Goal: Transaction & Acquisition: Purchase product/service

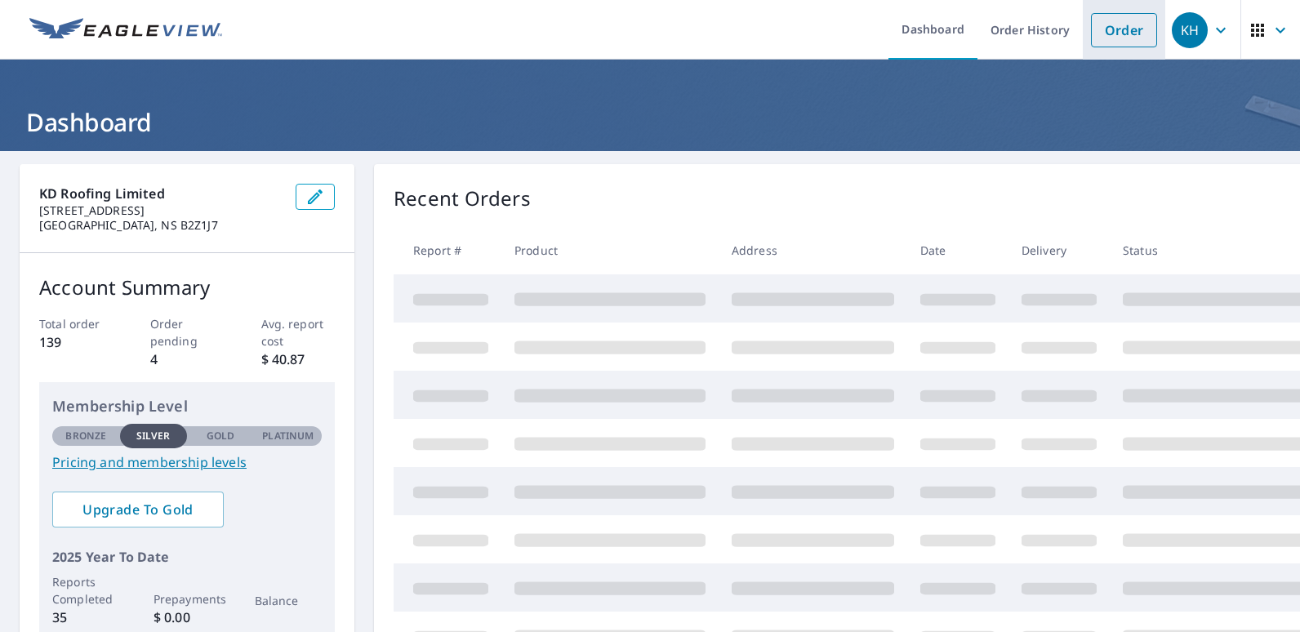
drag, startPoint x: 1106, startPoint y: 32, endPoint x: 1097, endPoint y: 29, distance: 9.3
click at [1106, 32] on link "Order" at bounding box center [1124, 30] width 66 height 34
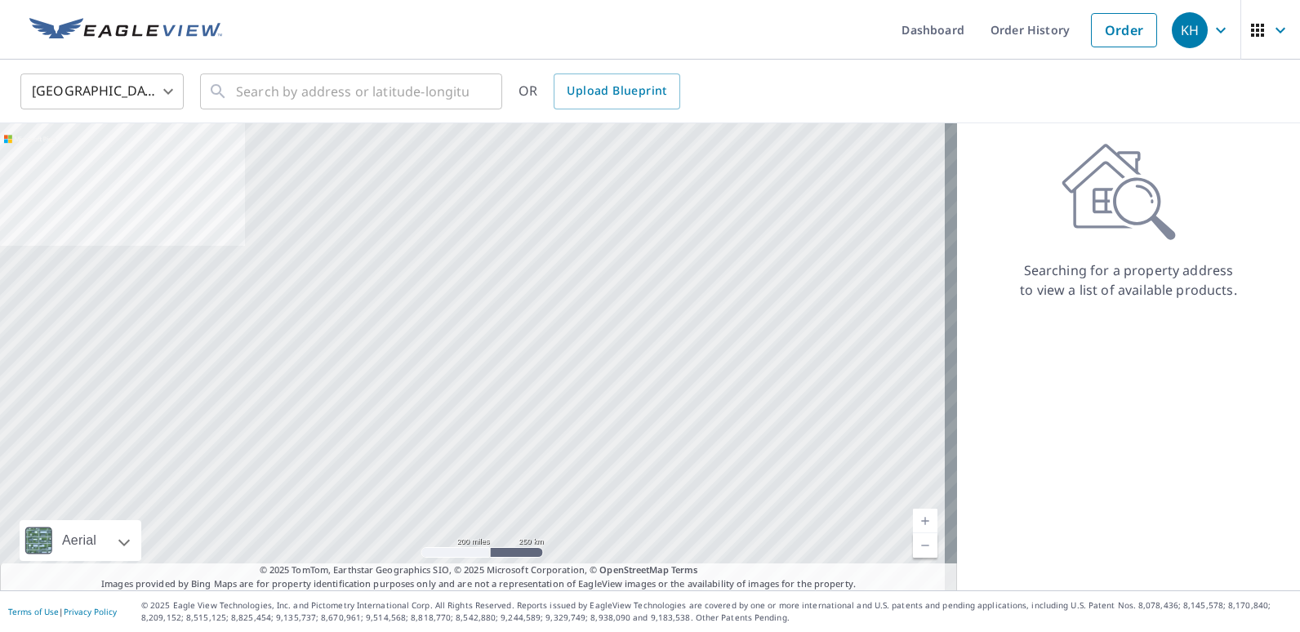
click at [175, 91] on body "KH KH Dashboard Order History Order KH [GEOGRAPHIC_DATA] US ​ ​ OR Upload Bluep…" at bounding box center [650, 316] width 1300 height 632
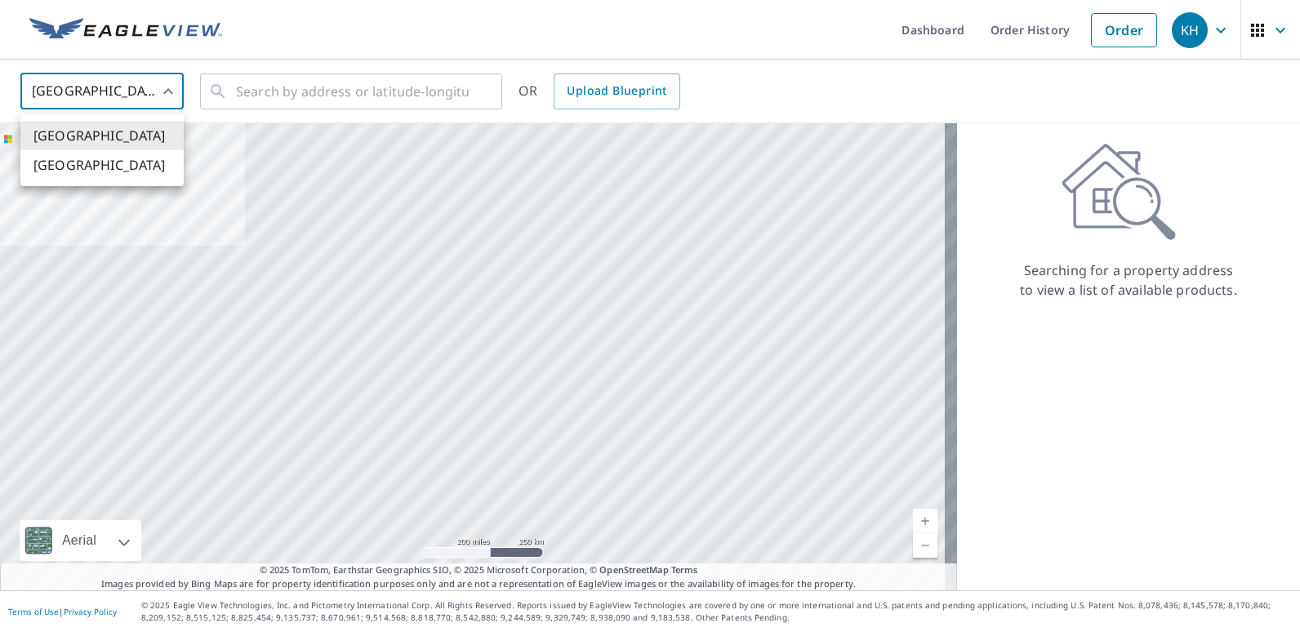
click at [67, 167] on li "[GEOGRAPHIC_DATA]" at bounding box center [101, 164] width 163 height 29
type input "CA"
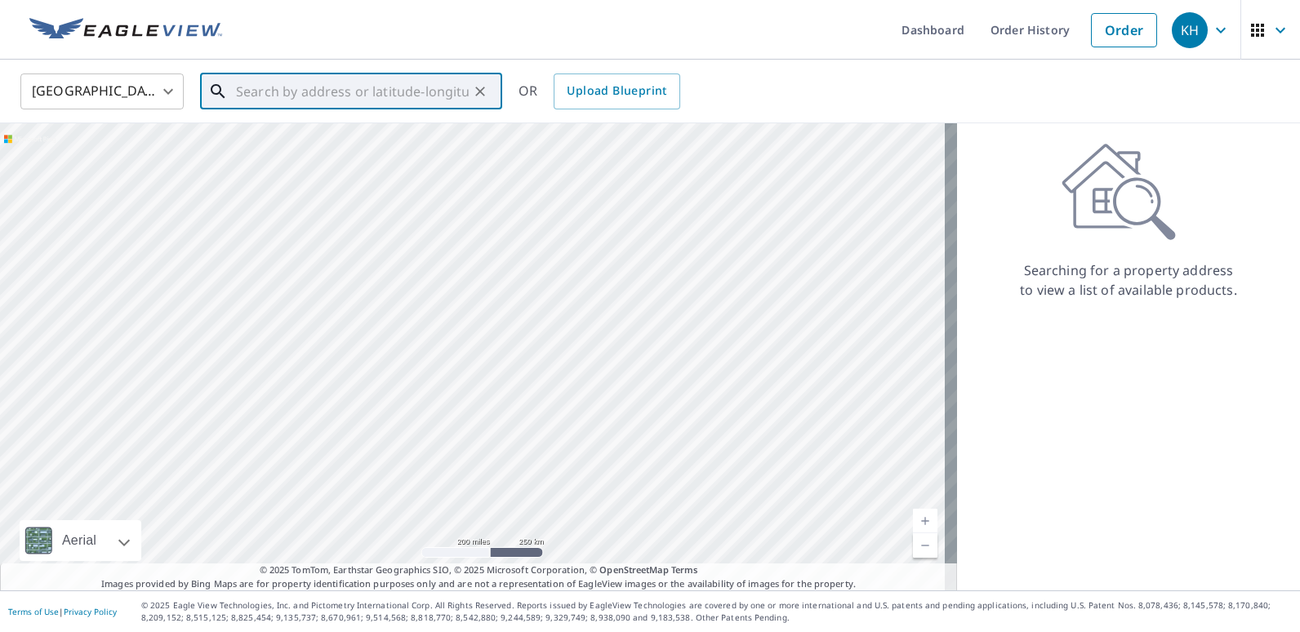
click at [250, 94] on input "text" at bounding box center [352, 92] width 233 height 46
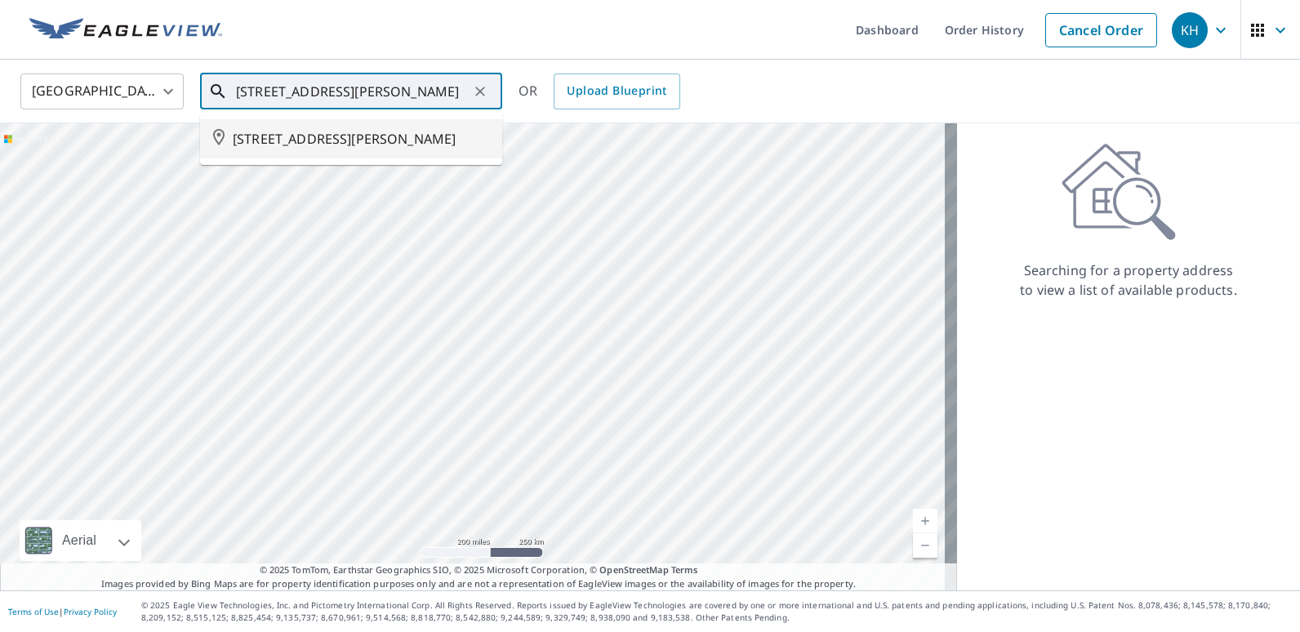
click at [337, 152] on li "[STREET_ADDRESS][PERSON_NAME]" at bounding box center [351, 138] width 302 height 39
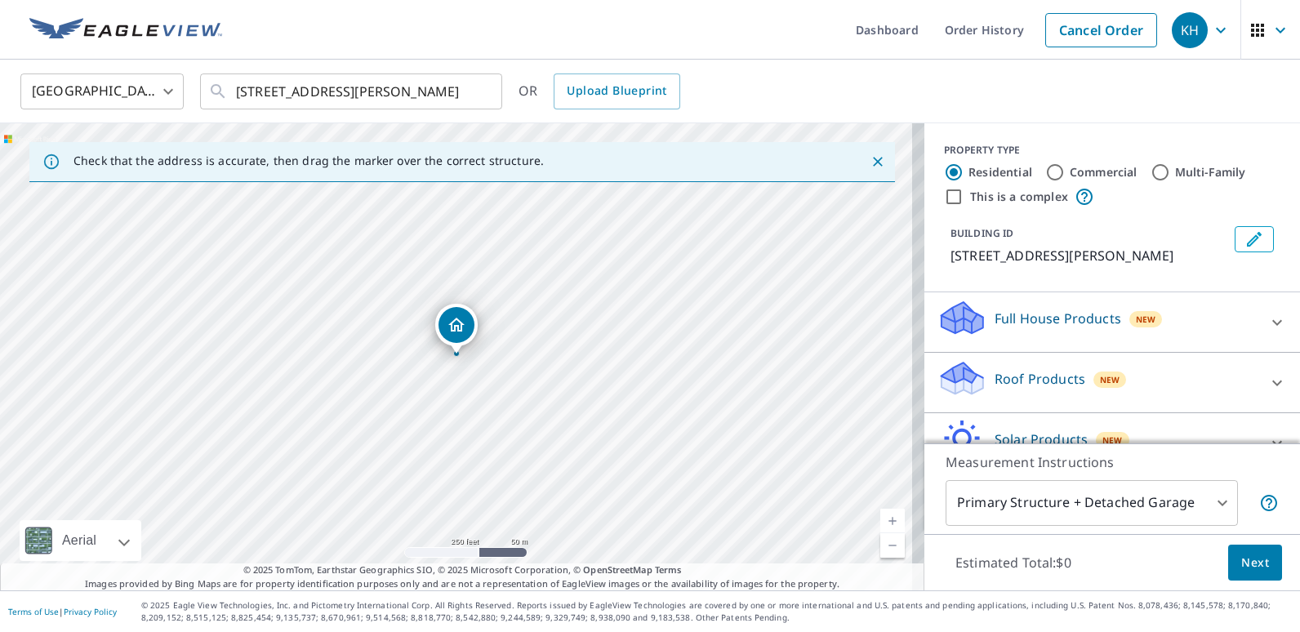
click at [884, 521] on link "Current Level 17, Zoom In" at bounding box center [893, 521] width 25 height 25
click at [884, 521] on link "Current Level 18, Zoom In" at bounding box center [893, 521] width 25 height 25
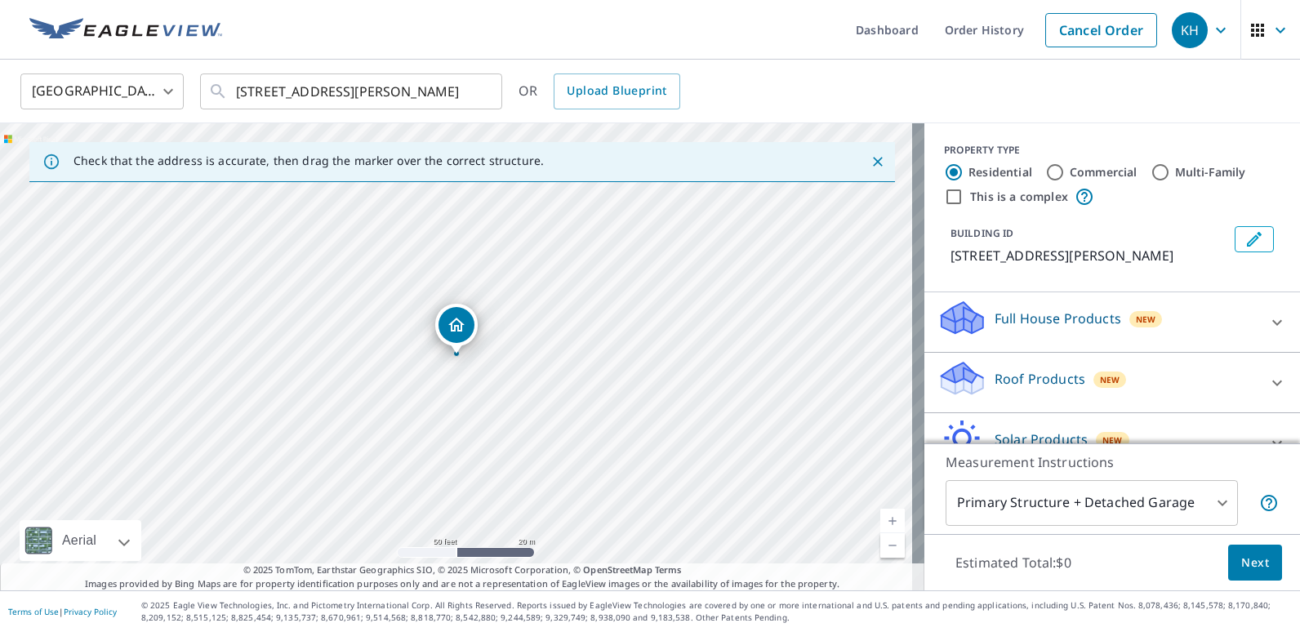
click at [884, 521] on link "Current Level 19, Zoom In" at bounding box center [893, 521] width 25 height 25
click at [881, 519] on link "Current Level 20, Zoom In Disabled" at bounding box center [893, 521] width 25 height 25
click at [881, 521] on link "Current Level 20, Zoom In Disabled" at bounding box center [893, 521] width 25 height 25
click at [454, 389] on div "[STREET_ADDRESS][PERSON_NAME]" at bounding box center [462, 356] width 925 height 467
drag, startPoint x: 455, startPoint y: 348, endPoint x: 449, endPoint y: 368, distance: 20.4
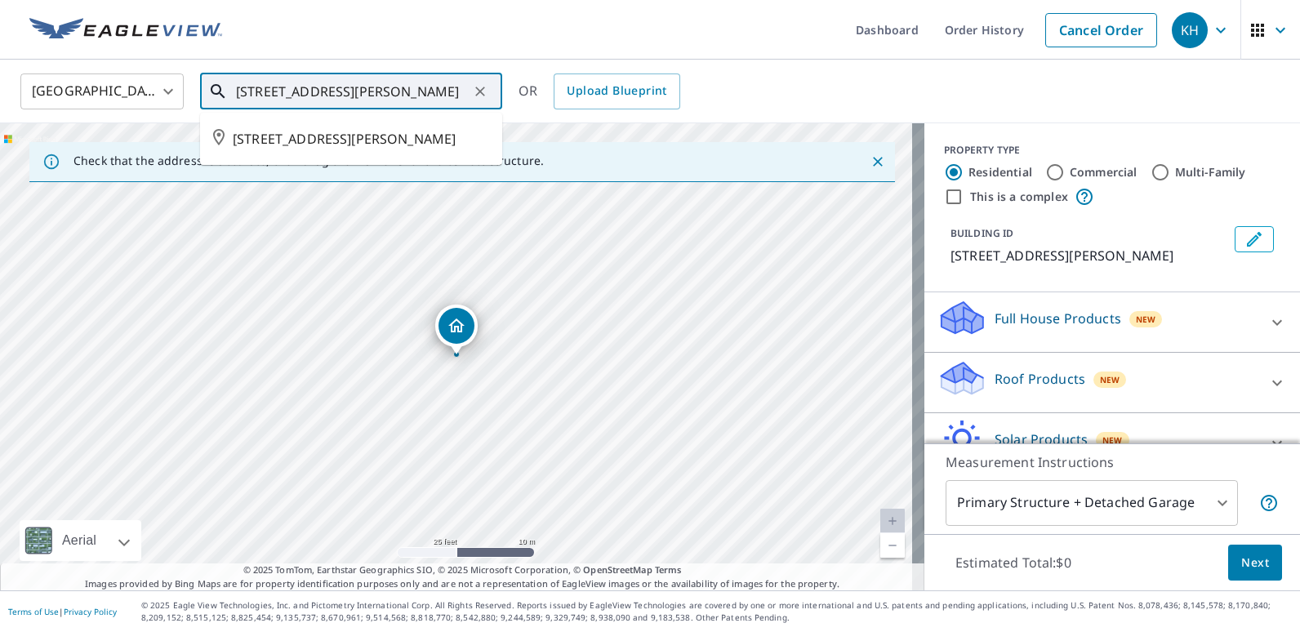
click at [265, 88] on input "[STREET_ADDRESS][PERSON_NAME]" at bounding box center [352, 92] width 233 height 46
click at [265, 91] on input "[STREET_ADDRESS][PERSON_NAME]" at bounding box center [352, 92] width 233 height 46
click at [264, 91] on input "[STREET_ADDRESS][PERSON_NAME]" at bounding box center [352, 92] width 233 height 46
click at [418, 138] on span "[STREET_ADDRESS][PERSON_NAME]" at bounding box center [361, 139] width 256 height 20
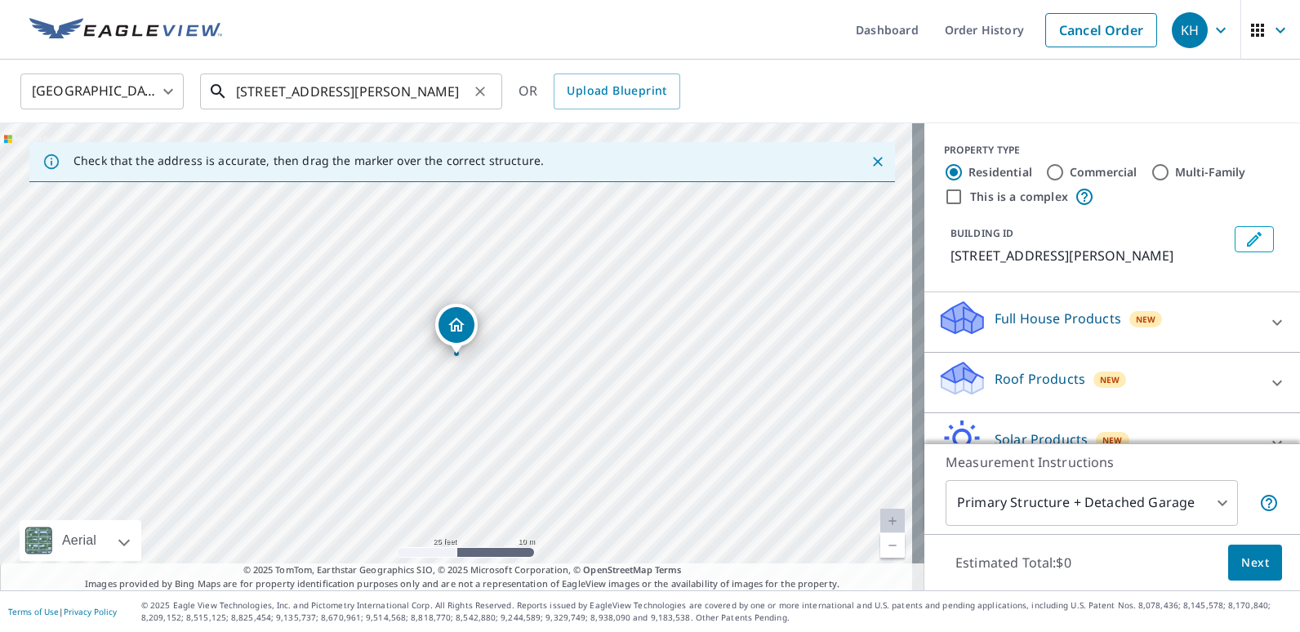
click at [263, 88] on input "[STREET_ADDRESS][PERSON_NAME]" at bounding box center [352, 92] width 233 height 46
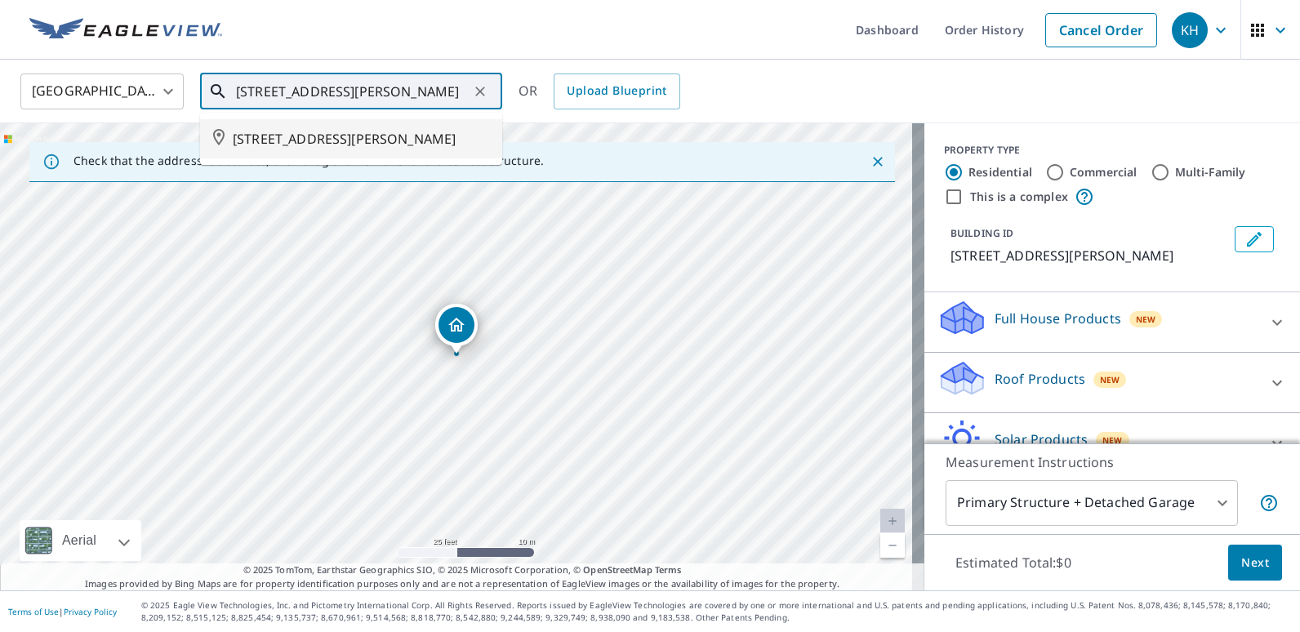
click at [372, 136] on span "[STREET_ADDRESS][PERSON_NAME]" at bounding box center [361, 139] width 256 height 20
type input "[STREET_ADDRESS][PERSON_NAME]"
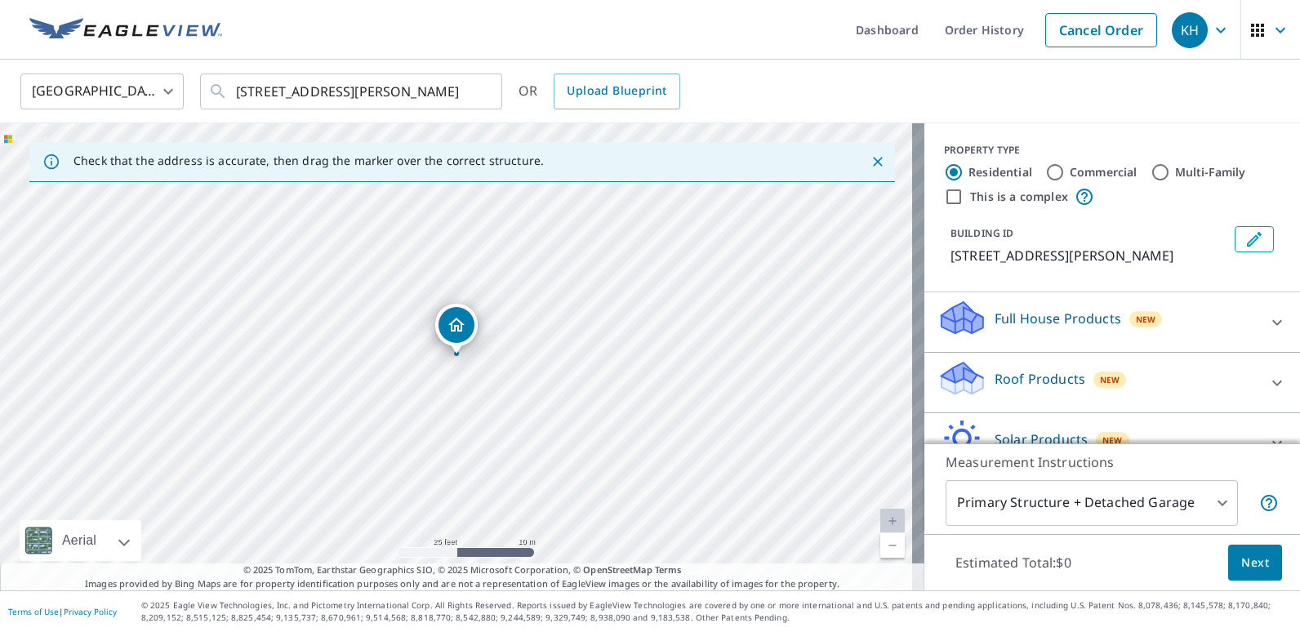
drag, startPoint x: 454, startPoint y: 333, endPoint x: 450, endPoint y: 354, distance: 20.8
click at [887, 542] on link "Current Level 20, Zoom Out" at bounding box center [893, 545] width 25 height 25
click at [881, 524] on link "Current Level 19, Zoom In" at bounding box center [893, 521] width 25 height 25
click at [881, 524] on link "Current Level 20, Zoom In Disabled" at bounding box center [893, 521] width 25 height 25
click at [881, 523] on link "Current Level 20, Zoom In Disabled" at bounding box center [893, 521] width 25 height 25
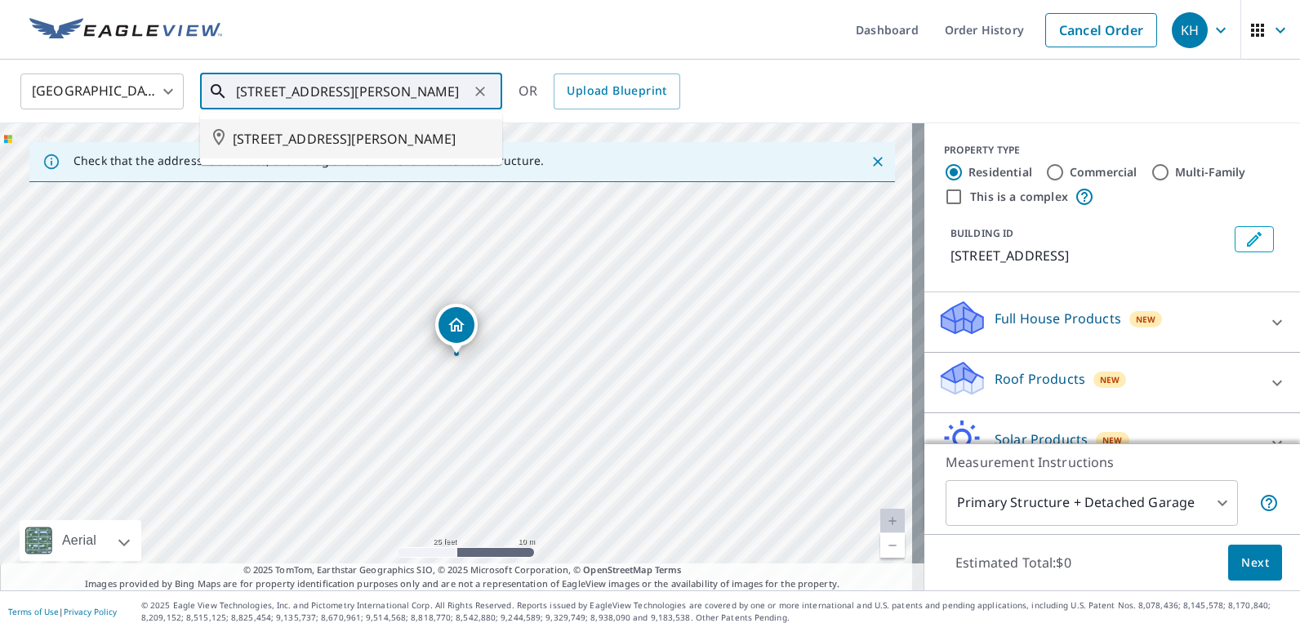
click at [436, 91] on input "[STREET_ADDRESS][PERSON_NAME]" at bounding box center [352, 92] width 233 height 46
click at [424, 138] on span "[STREET_ADDRESS][PERSON_NAME]" at bounding box center [361, 139] width 256 height 20
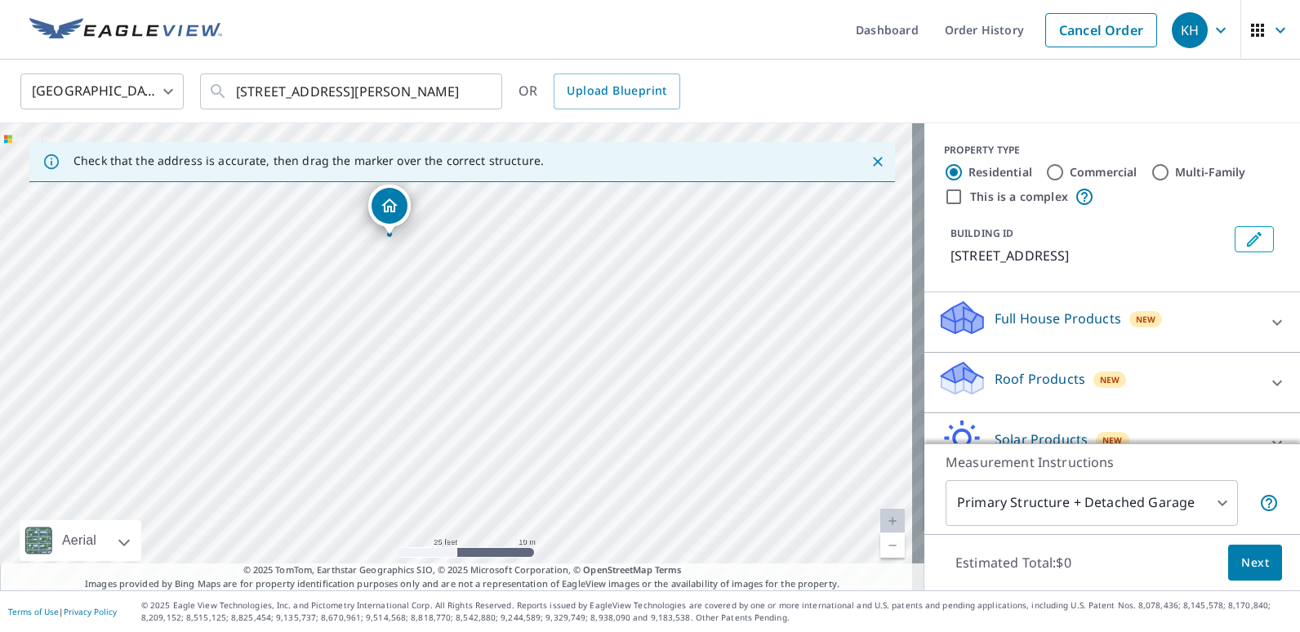
drag, startPoint x: 322, startPoint y: 301, endPoint x: 256, endPoint y: 172, distance: 145.4
click at [256, 172] on div "Check that the address is accurate, then drag the marker over the correct struc…" at bounding box center [462, 356] width 925 height 467
drag, startPoint x: 327, startPoint y: 312, endPoint x: 408, endPoint y: 323, distance: 81.7
click at [408, 323] on div "[STREET_ADDRESS]" at bounding box center [462, 356] width 925 height 467
drag, startPoint x: 526, startPoint y: 342, endPoint x: 691, endPoint y: 438, distance: 190.7
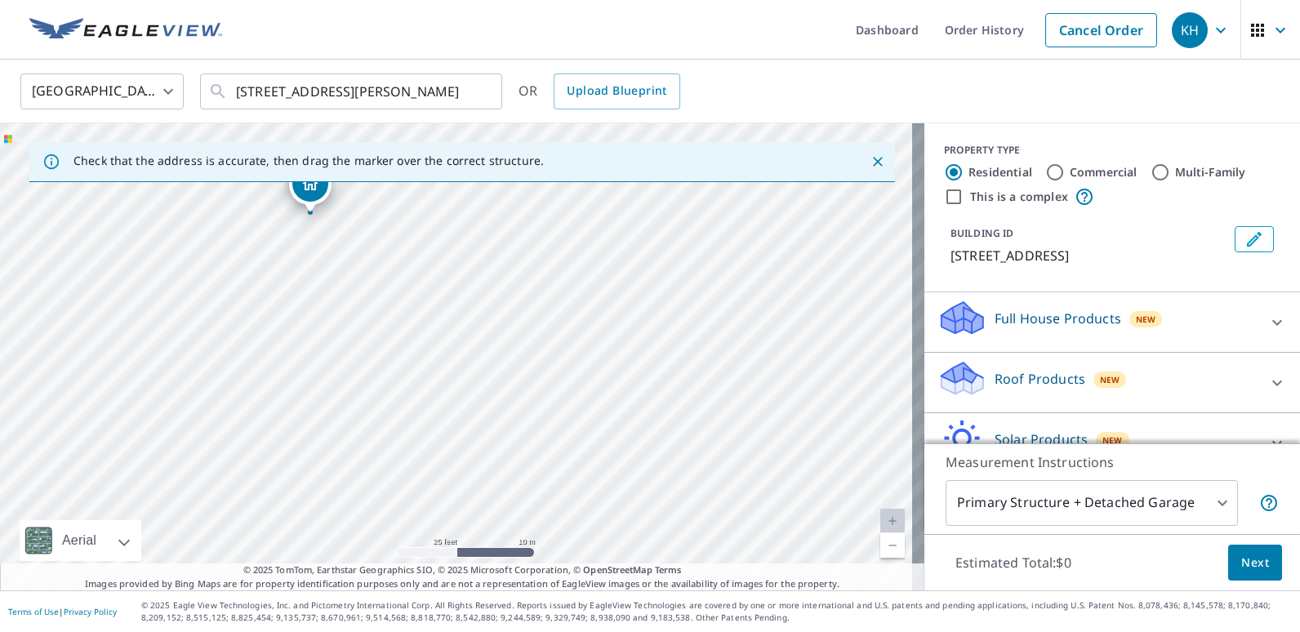
drag, startPoint x: 600, startPoint y: 415, endPoint x: 453, endPoint y: 278, distance: 201.7
click at [453, 278] on div "[STREET_ADDRESS]" at bounding box center [462, 356] width 925 height 467
drag, startPoint x: 315, startPoint y: 197, endPoint x: 604, endPoint y: 357, distance: 330.5
click at [433, 376] on div "[STREET_ADDRESS][PERSON_NAME]" at bounding box center [462, 356] width 925 height 467
drag, startPoint x: 454, startPoint y: 325, endPoint x: 417, endPoint y: 348, distance: 43.3
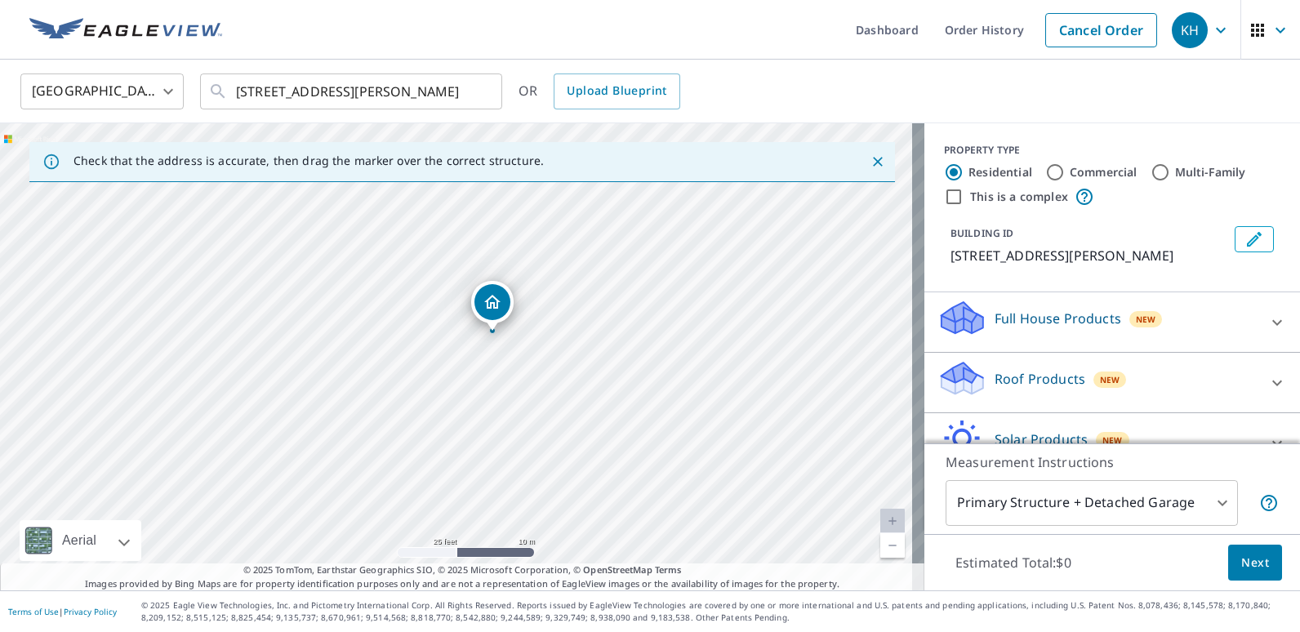
drag, startPoint x: 459, startPoint y: 326, endPoint x: 495, endPoint y: 303, distance: 42.6
click at [1206, 496] on body "KH KH Dashboard Order History Cancel Order KH Canada [GEOGRAPHIC_DATA] ​ [GEOGR…" at bounding box center [650, 316] width 1300 height 632
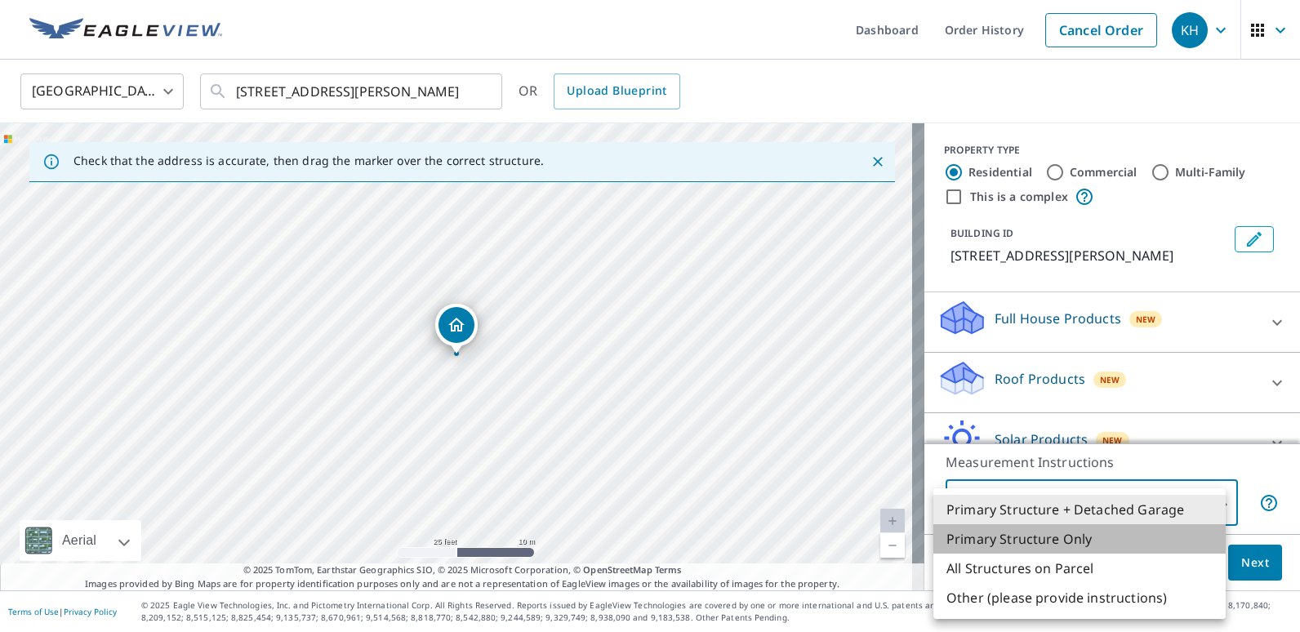
click at [1032, 540] on li "Primary Structure Only" at bounding box center [1080, 538] width 292 height 29
type input "2"
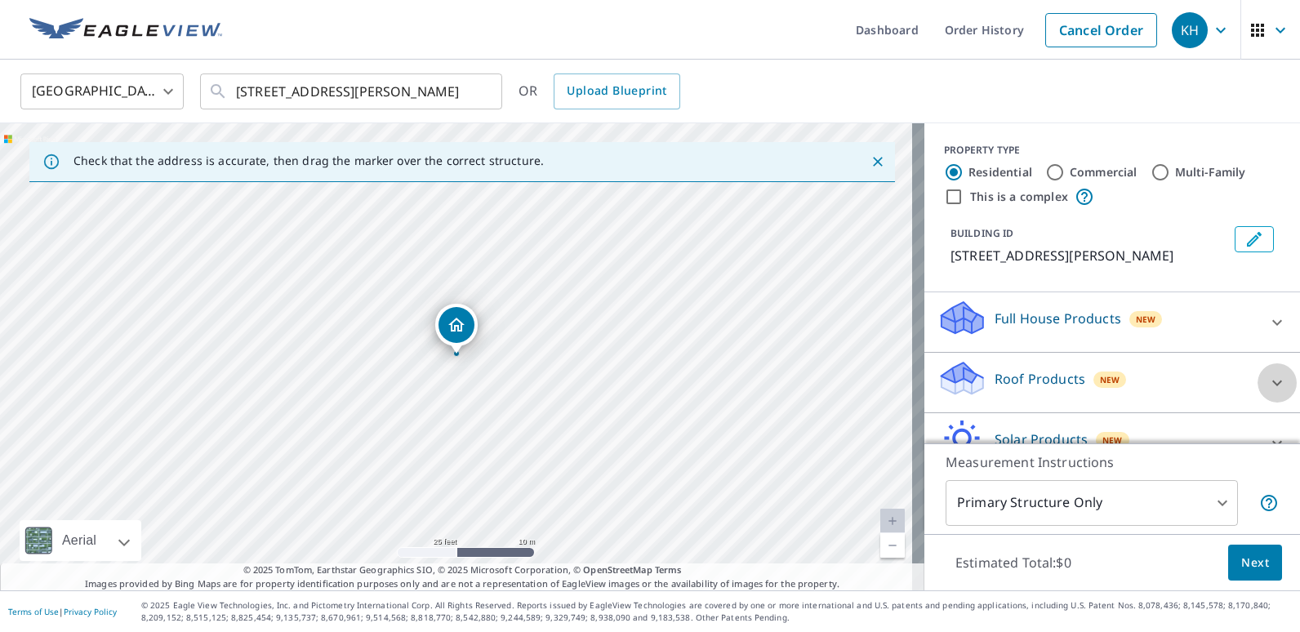
click at [1268, 382] on icon at bounding box center [1278, 383] width 20 height 20
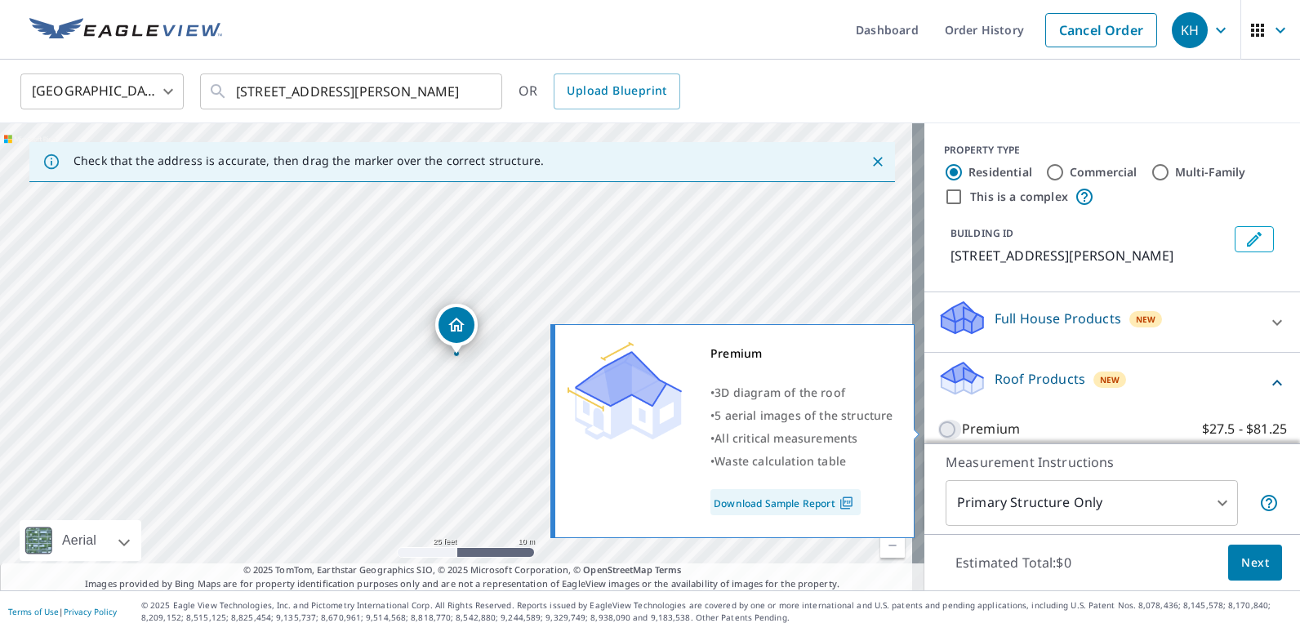
click at [938, 424] on input "Premium $27.5 - $81.25" at bounding box center [950, 430] width 25 height 20
checkbox input "true"
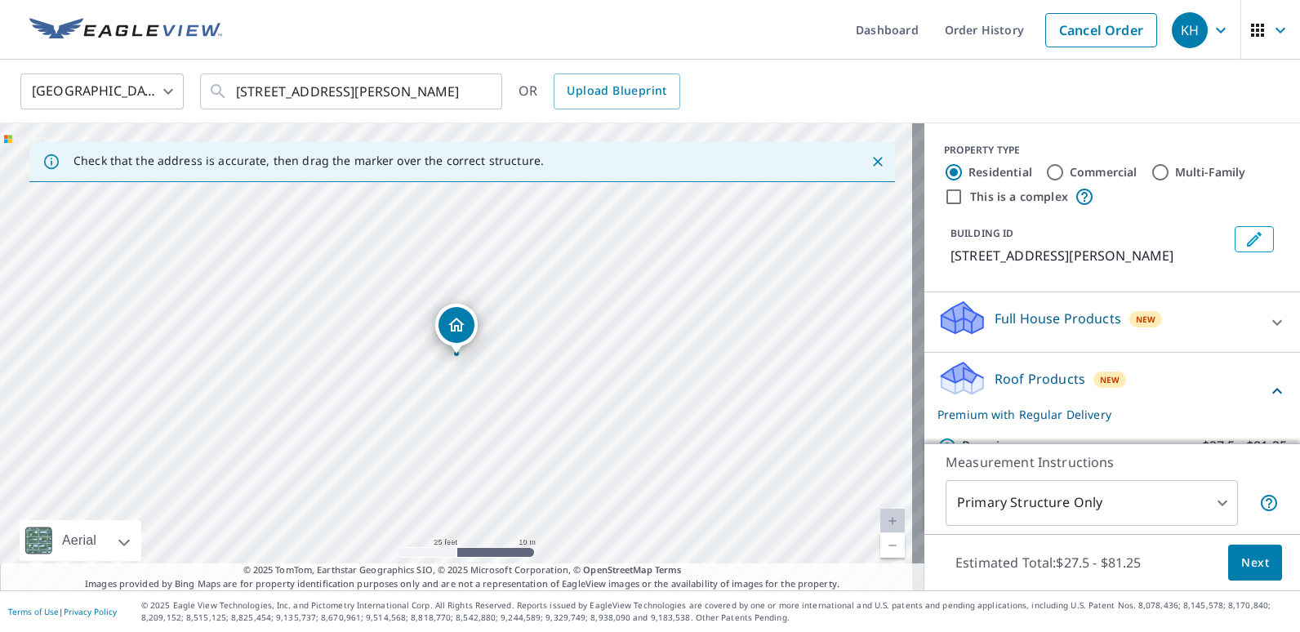
click at [1242, 558] on span "Next" at bounding box center [1256, 563] width 28 height 20
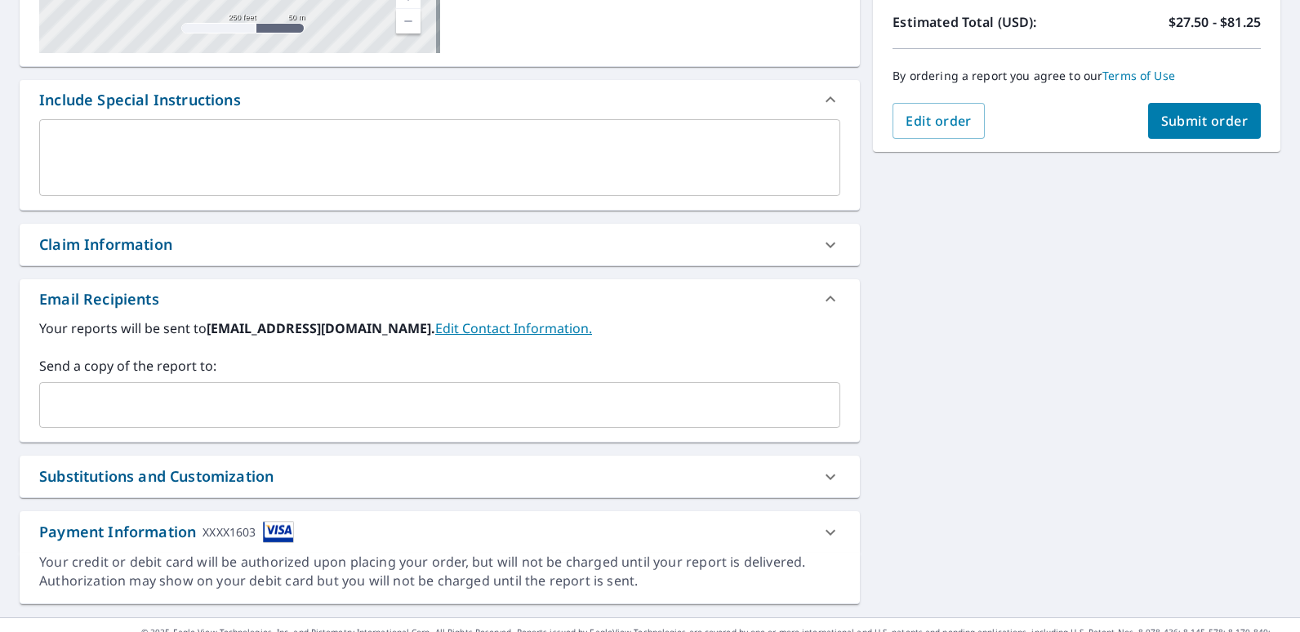
scroll to position [396, 0]
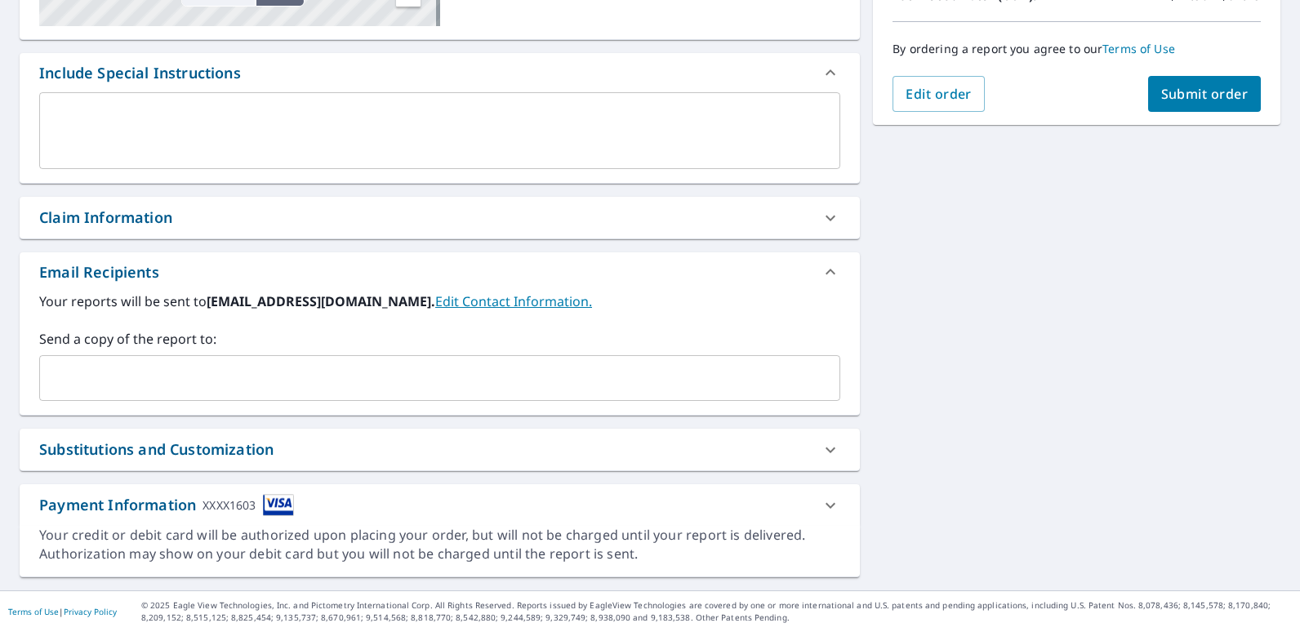
click at [1187, 88] on span "Submit order" at bounding box center [1204, 94] width 87 height 18
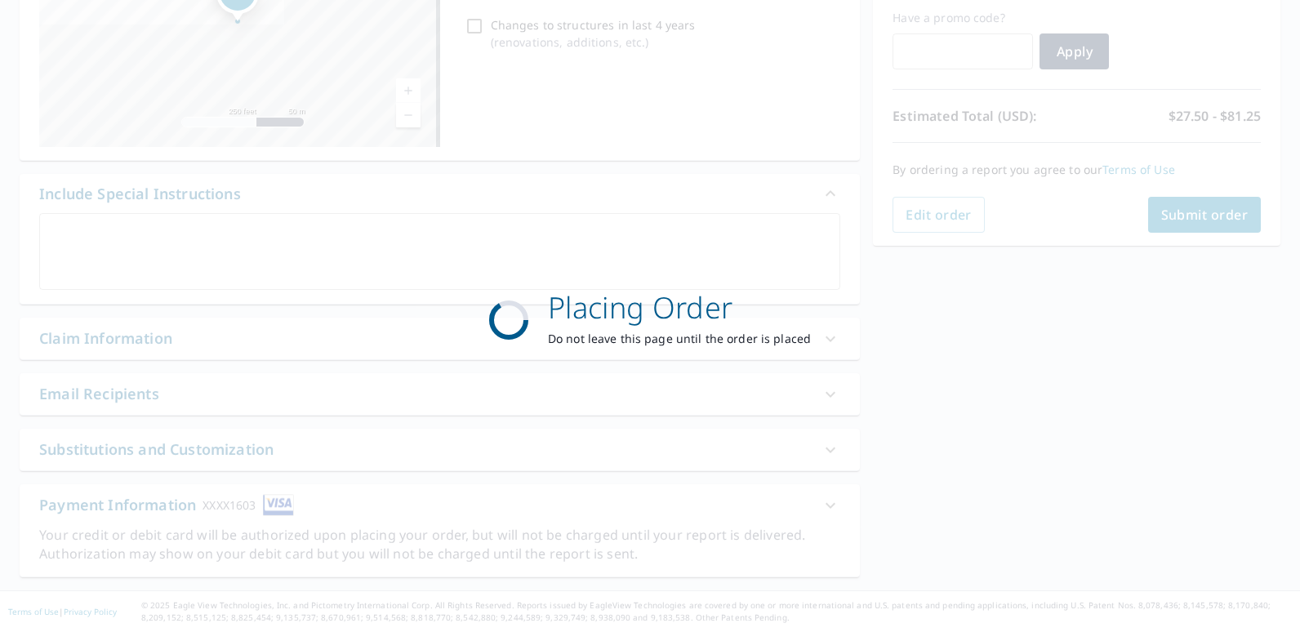
scroll to position [275, 0]
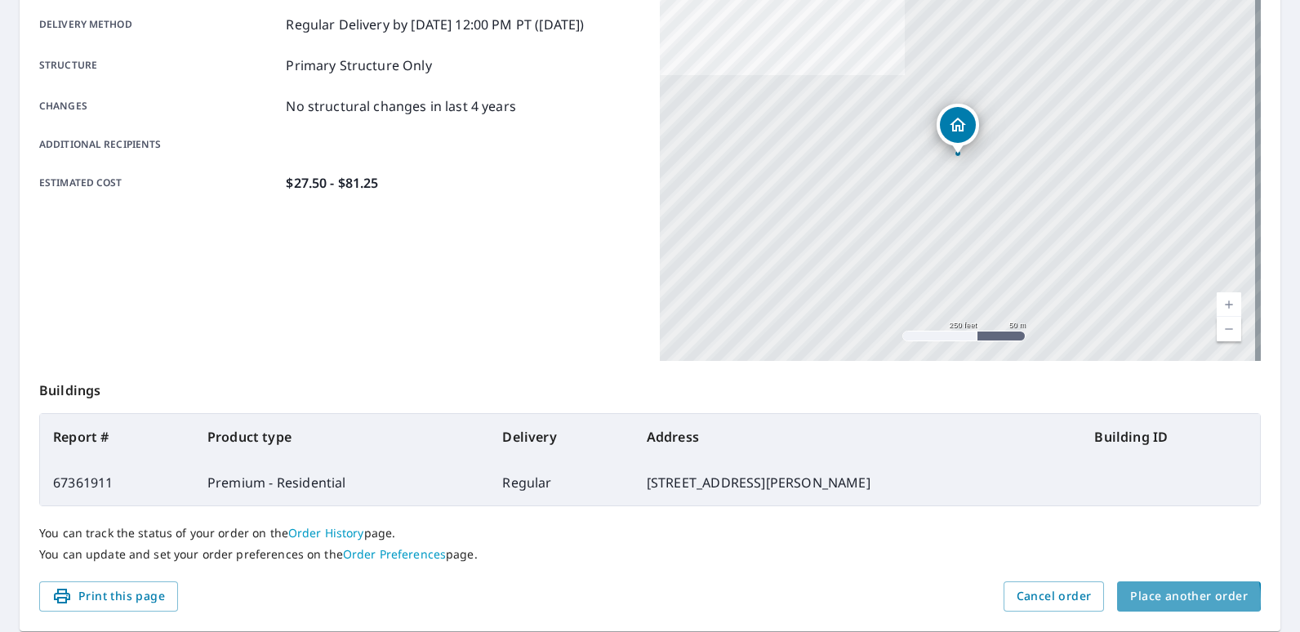
click at [1161, 600] on span "Place another order" at bounding box center [1189, 596] width 118 height 20
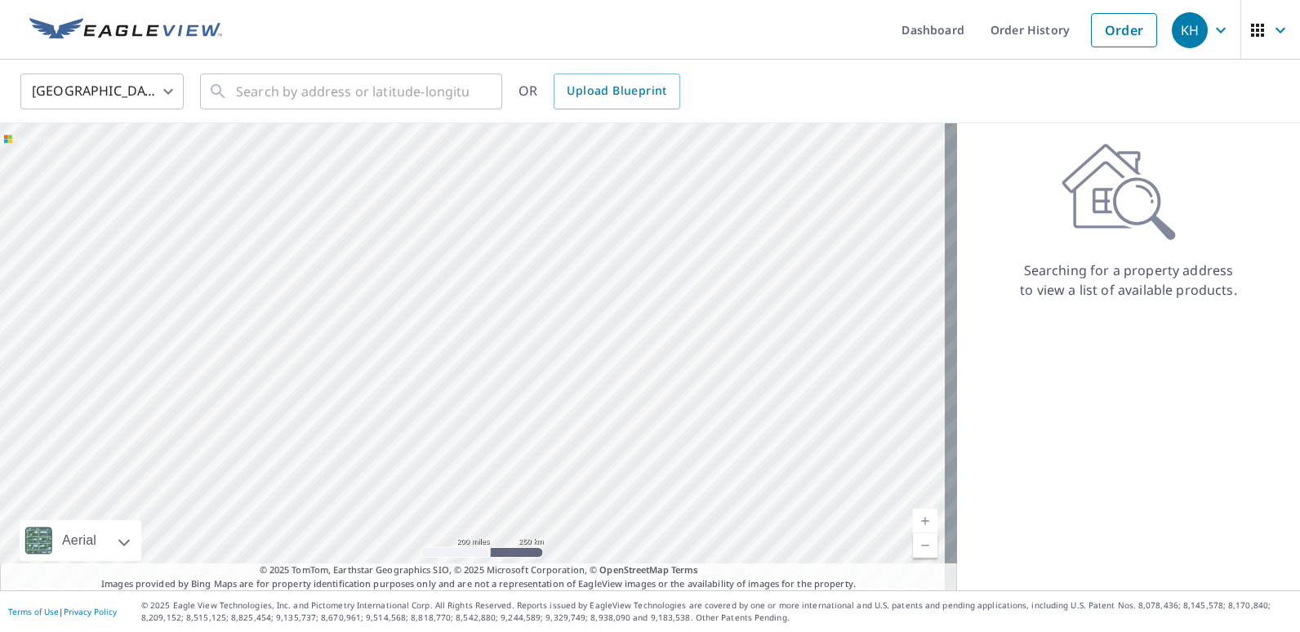
click at [133, 85] on body "KH KH Dashboard Order History Order KH [GEOGRAPHIC_DATA] US ​ ​ OR Upload Bluep…" at bounding box center [650, 316] width 1300 height 632
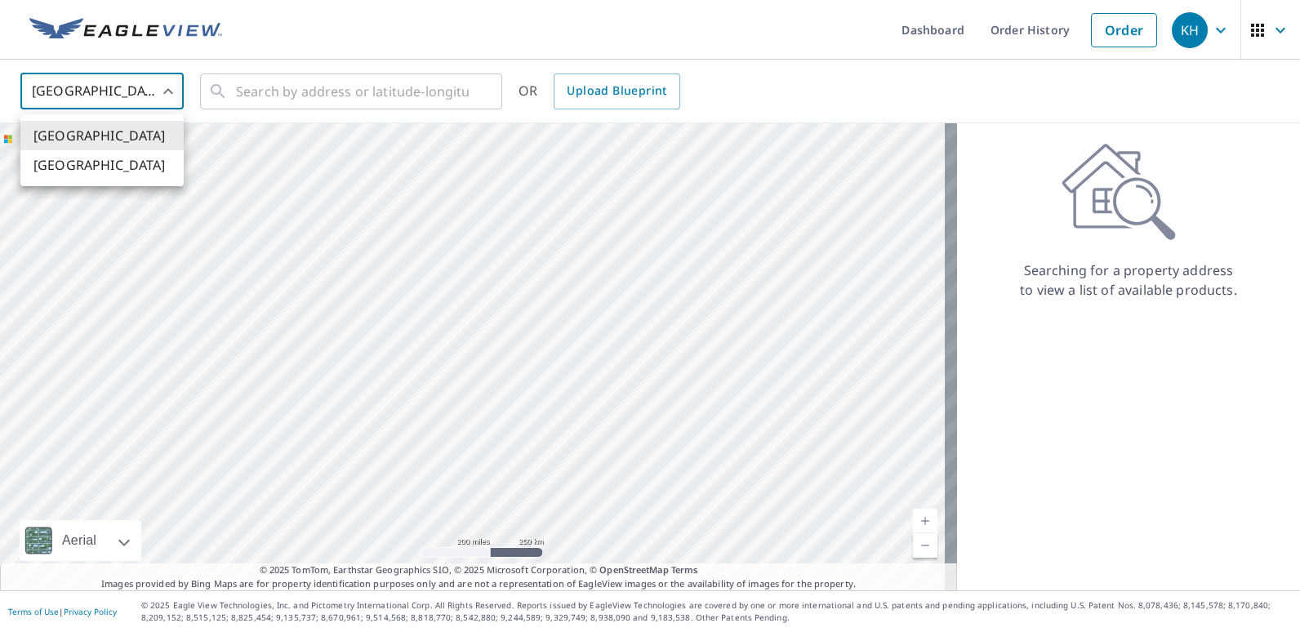
click at [106, 168] on li "[GEOGRAPHIC_DATA]" at bounding box center [101, 164] width 163 height 29
type input "CA"
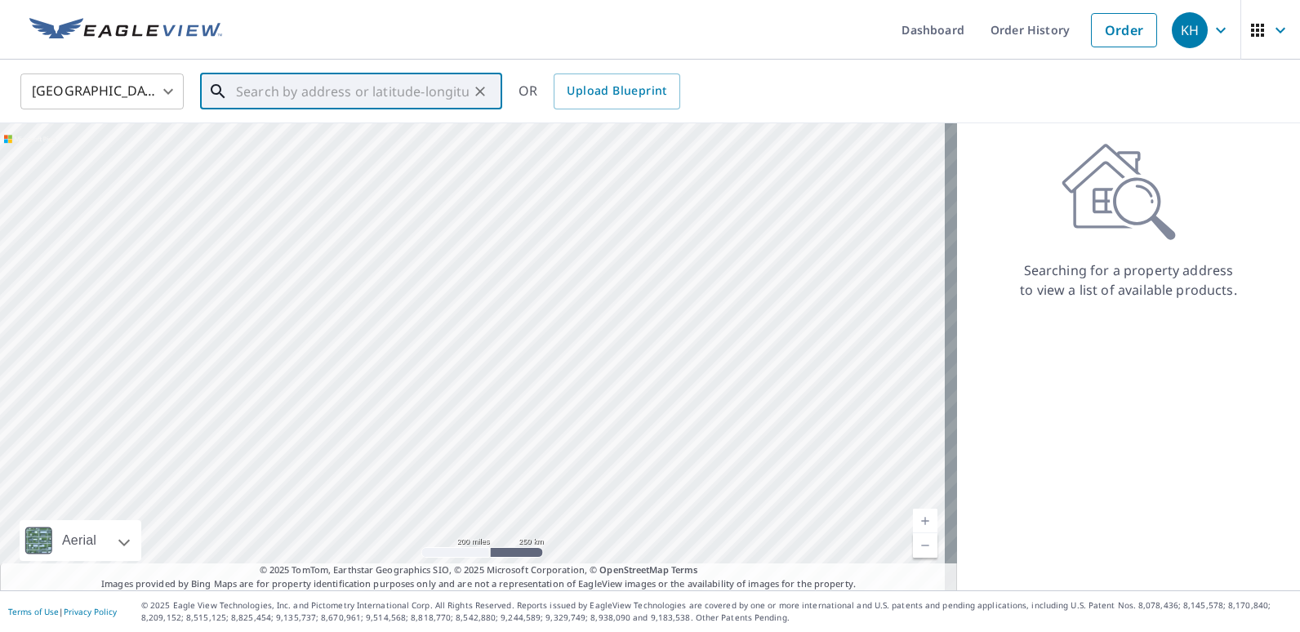
click at [261, 78] on input "text" at bounding box center [352, 92] width 233 height 46
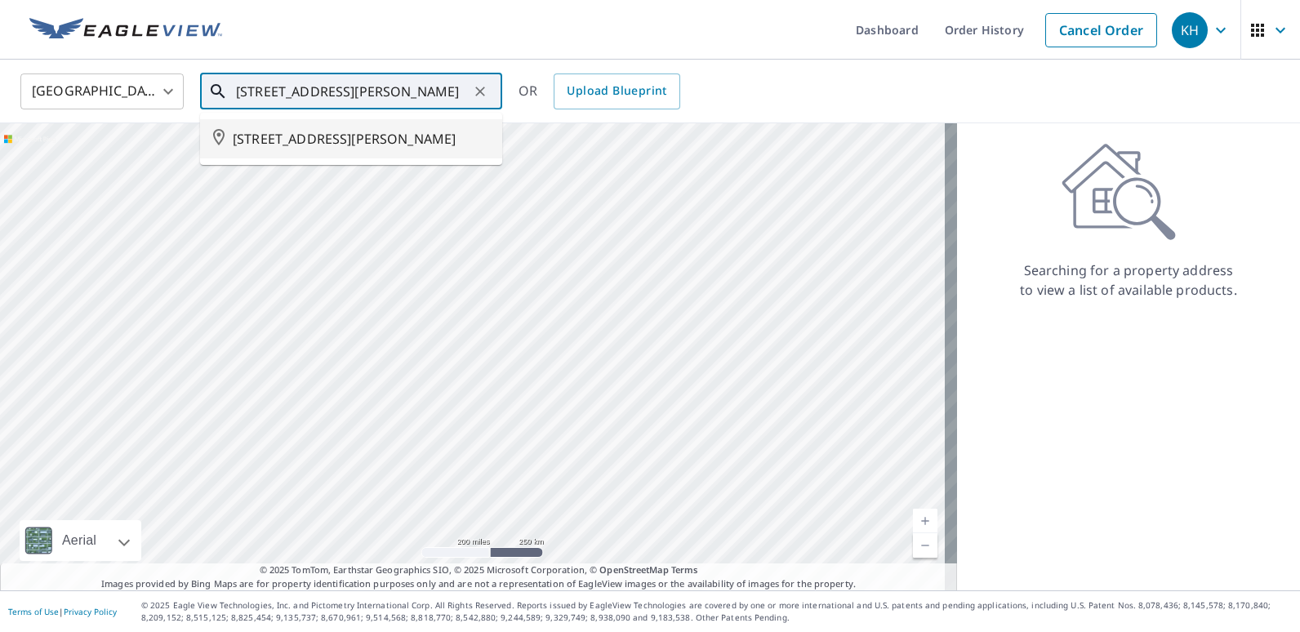
click at [359, 141] on span "[STREET_ADDRESS][PERSON_NAME]" at bounding box center [361, 139] width 256 height 20
type input "[STREET_ADDRESS][PERSON_NAME]"
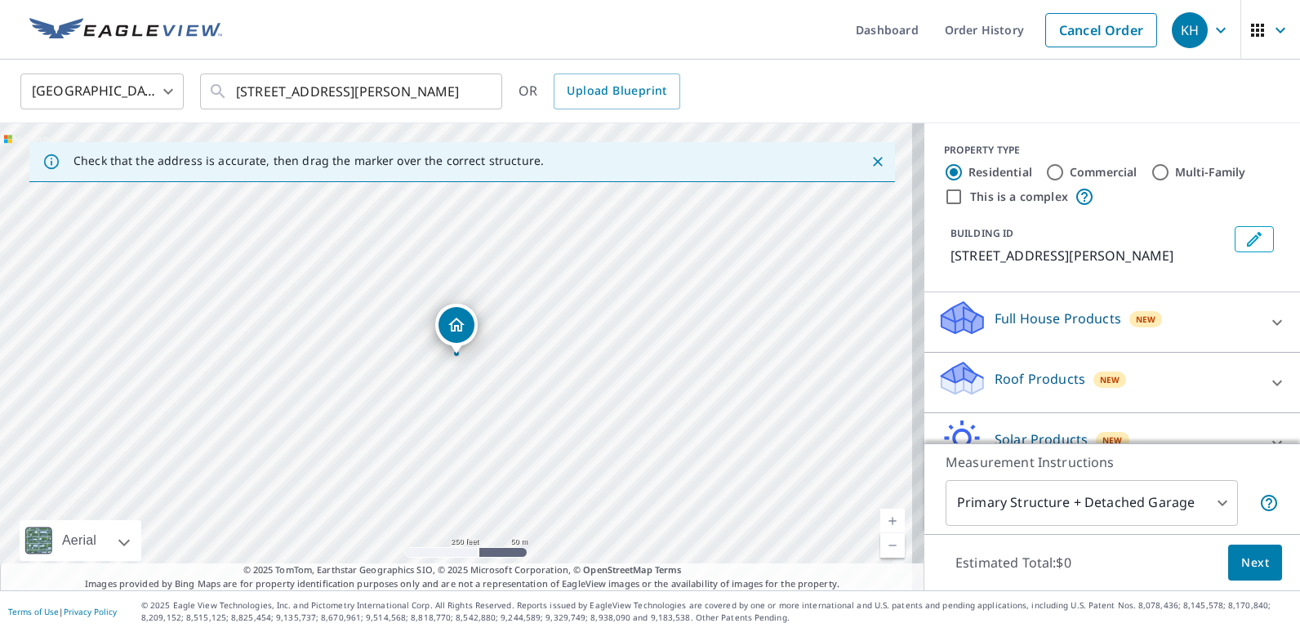
click at [882, 522] on link "Current Level 17, Zoom In" at bounding box center [893, 521] width 25 height 25
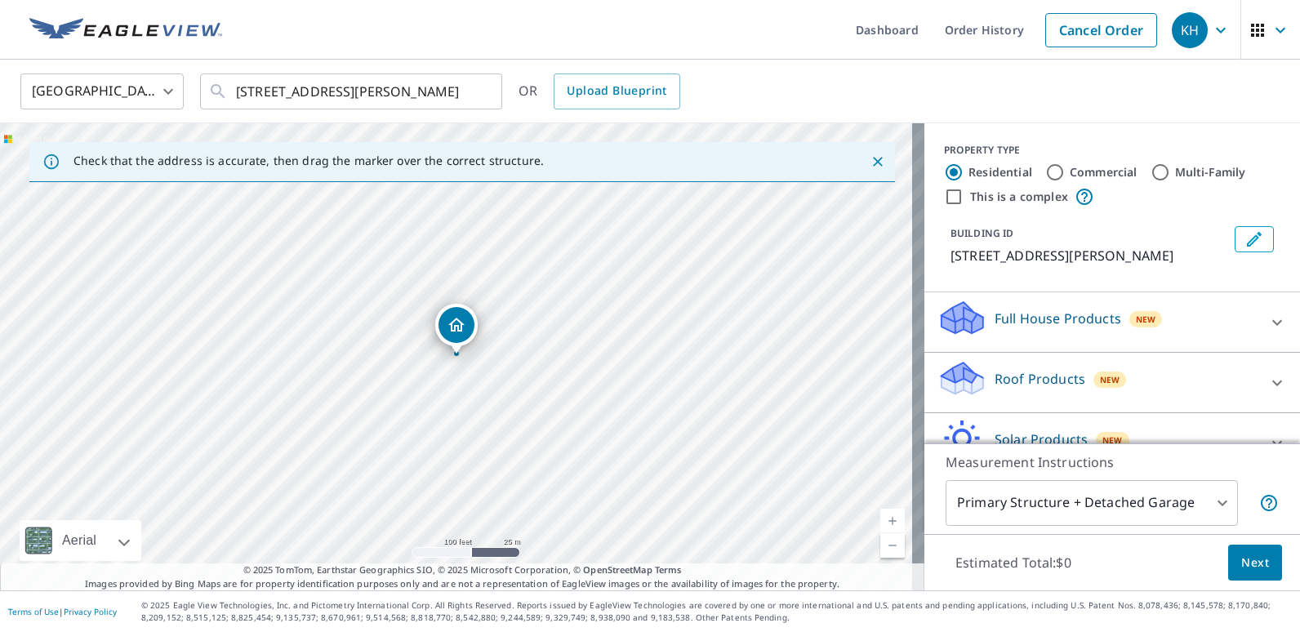
click at [882, 522] on link "Current Level 18, Zoom In" at bounding box center [893, 521] width 25 height 25
click at [882, 522] on link "Current Level 19, Zoom In" at bounding box center [893, 521] width 25 height 25
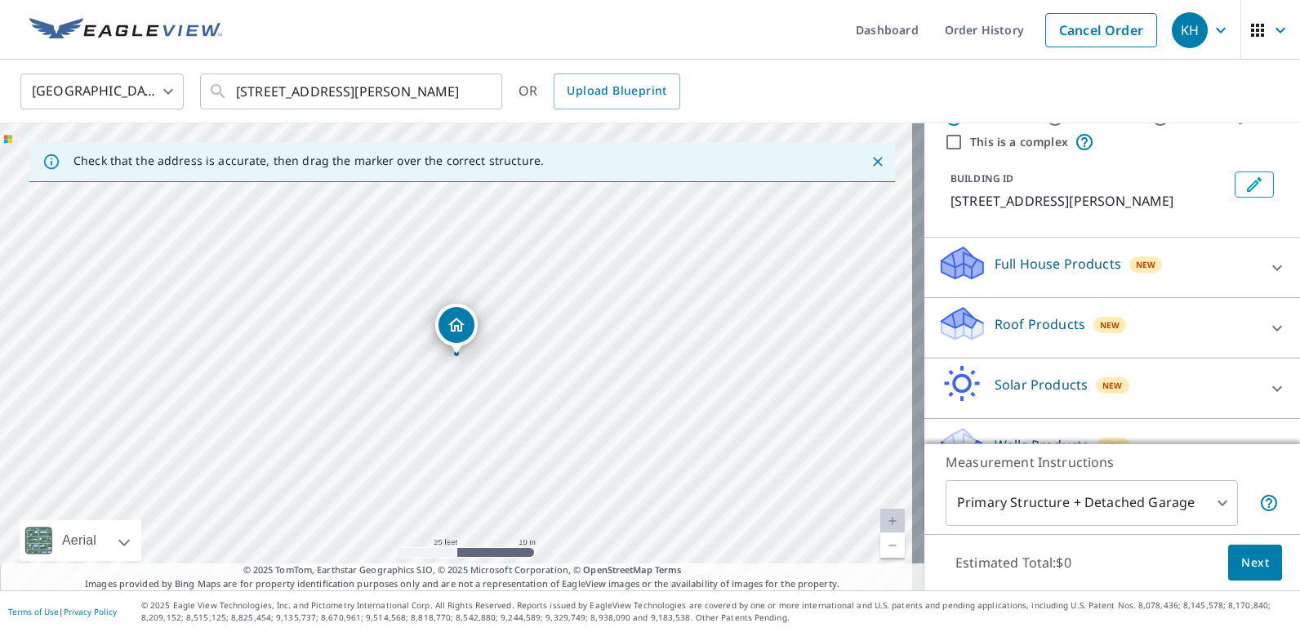
scroll to position [82, 0]
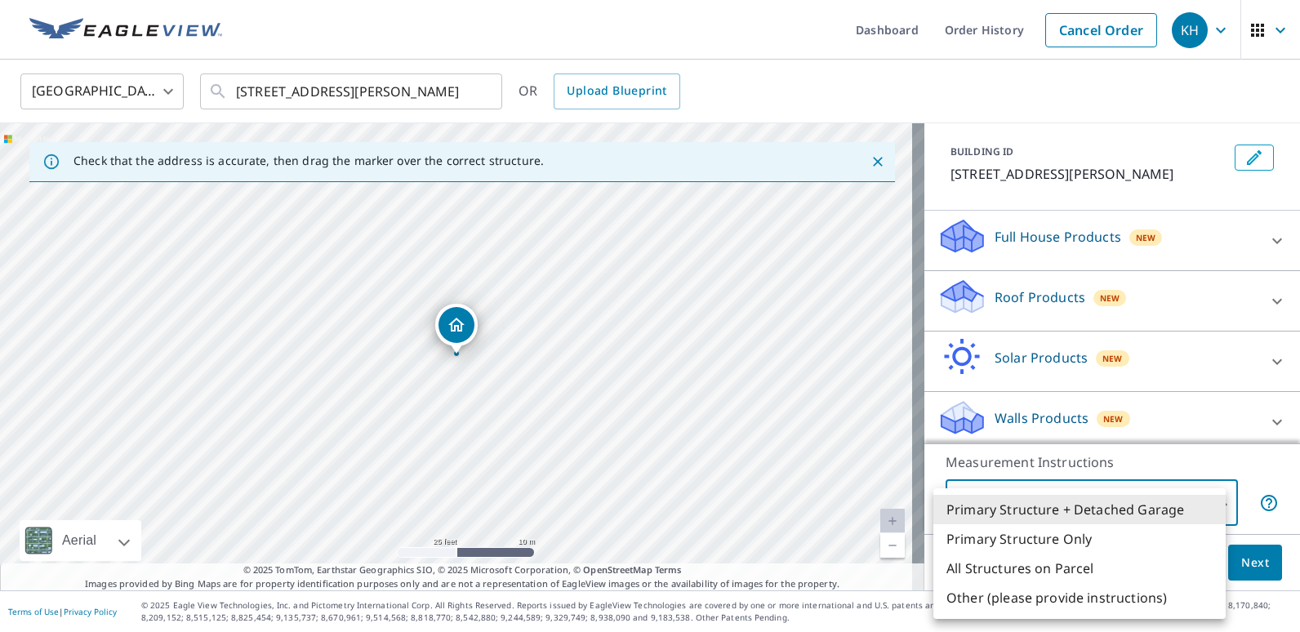
click at [1206, 499] on body "KH KH Dashboard Order History Cancel Order KH Canada [GEOGRAPHIC_DATA] ​ [GEOGR…" at bounding box center [650, 316] width 1300 height 632
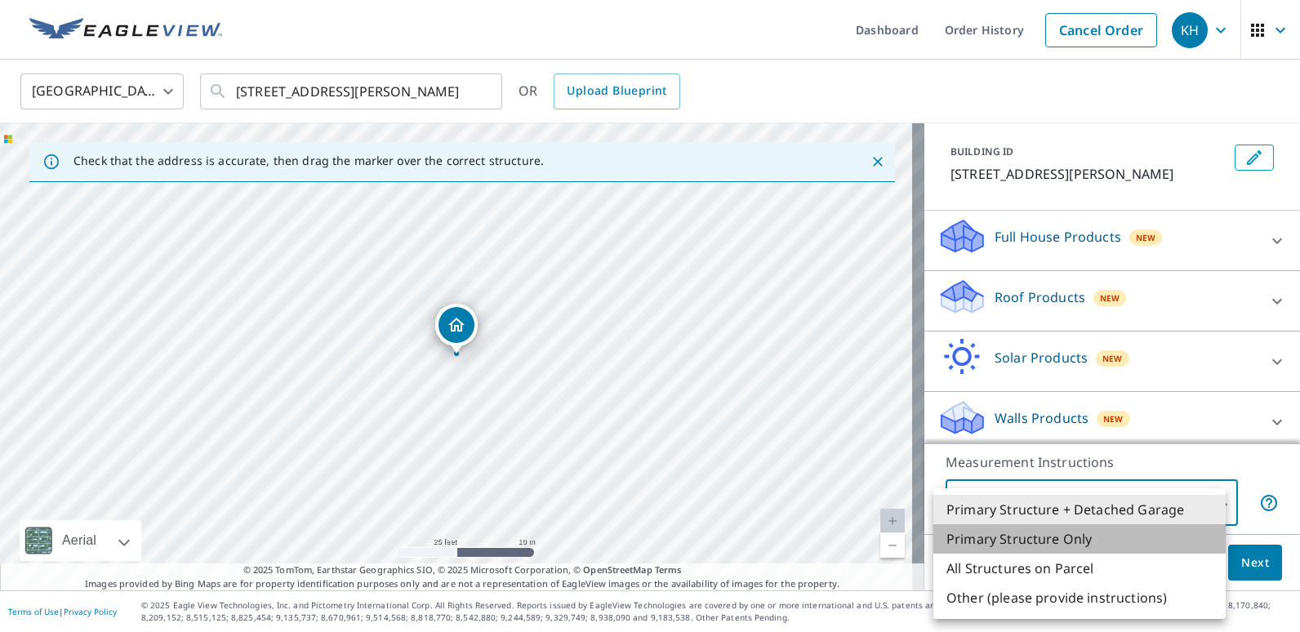
click at [1046, 535] on li "Primary Structure Only" at bounding box center [1080, 538] width 292 height 29
type input "2"
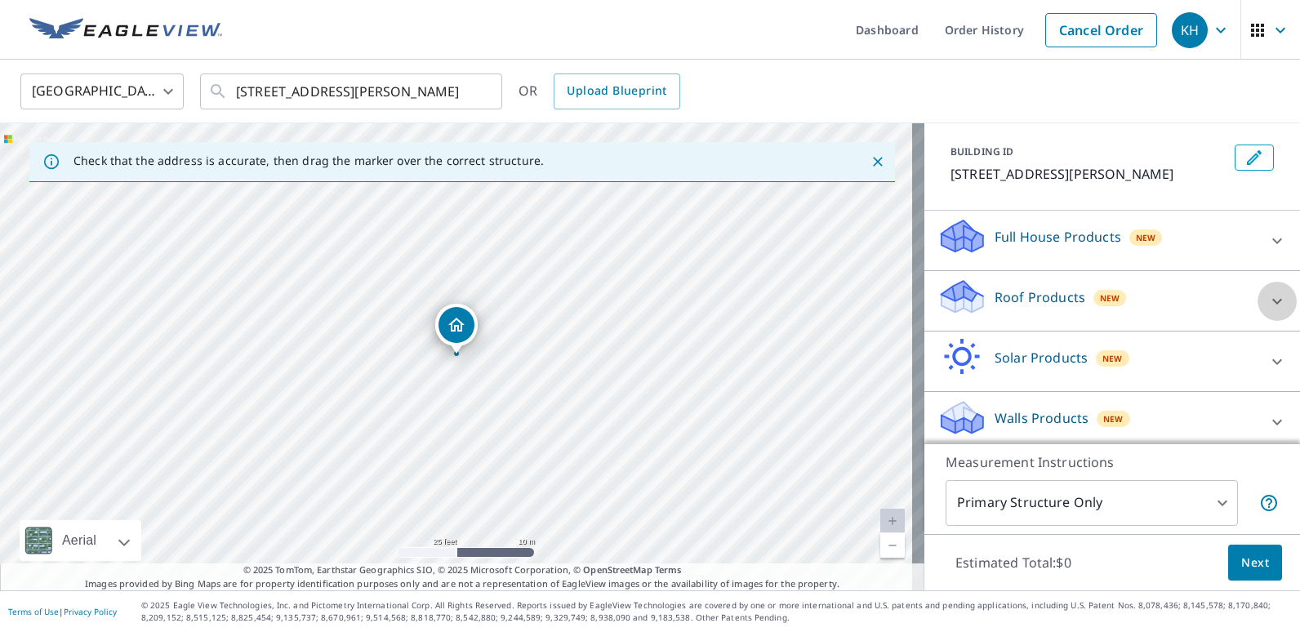
click at [1273, 301] on icon at bounding box center [1278, 301] width 10 height 6
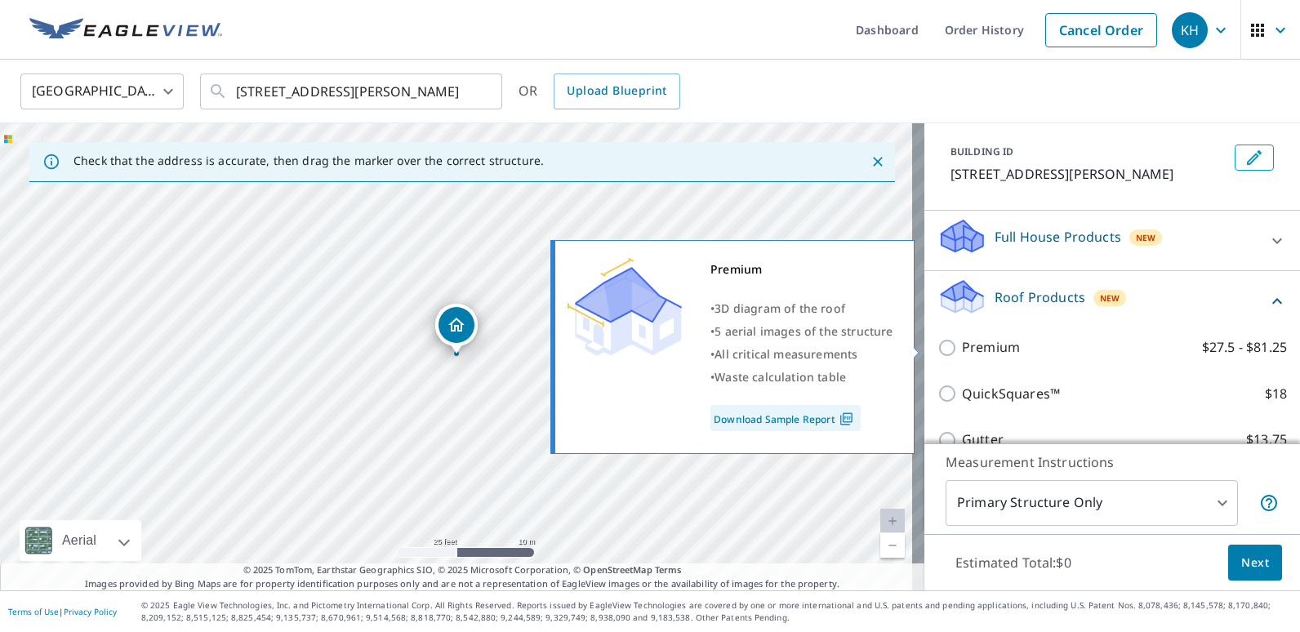
click at [938, 348] on input "Premium $27.5 - $81.25" at bounding box center [950, 348] width 25 height 20
checkbox input "true"
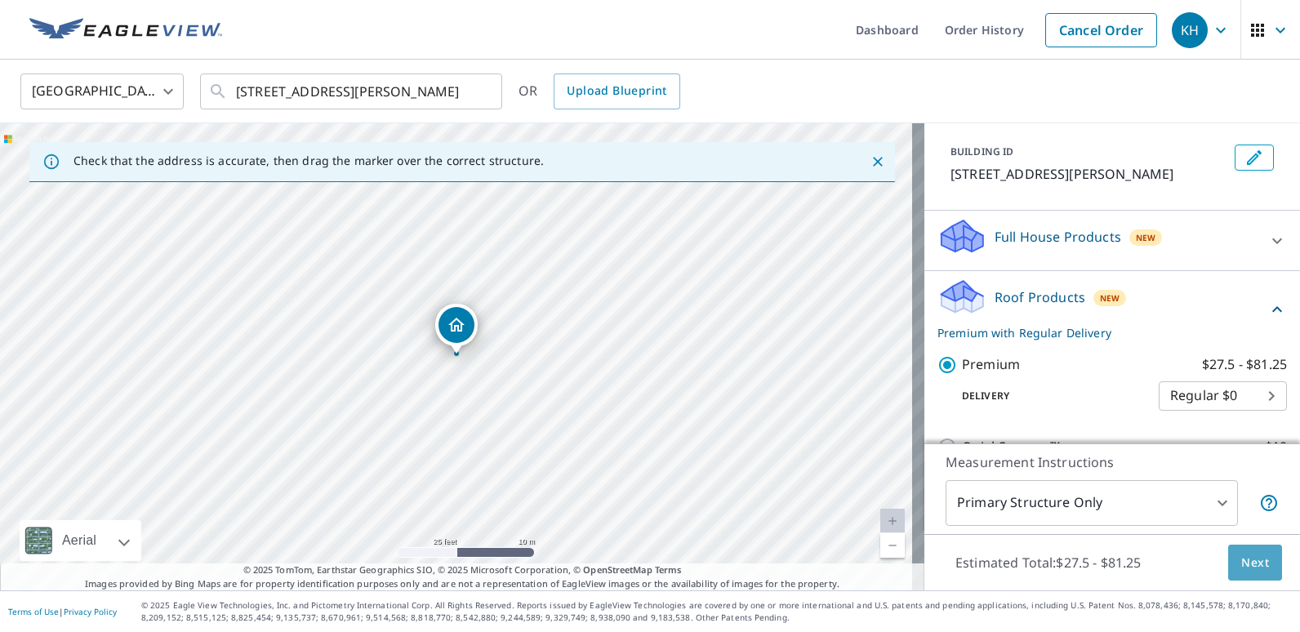
click at [1242, 562] on span "Next" at bounding box center [1256, 563] width 28 height 20
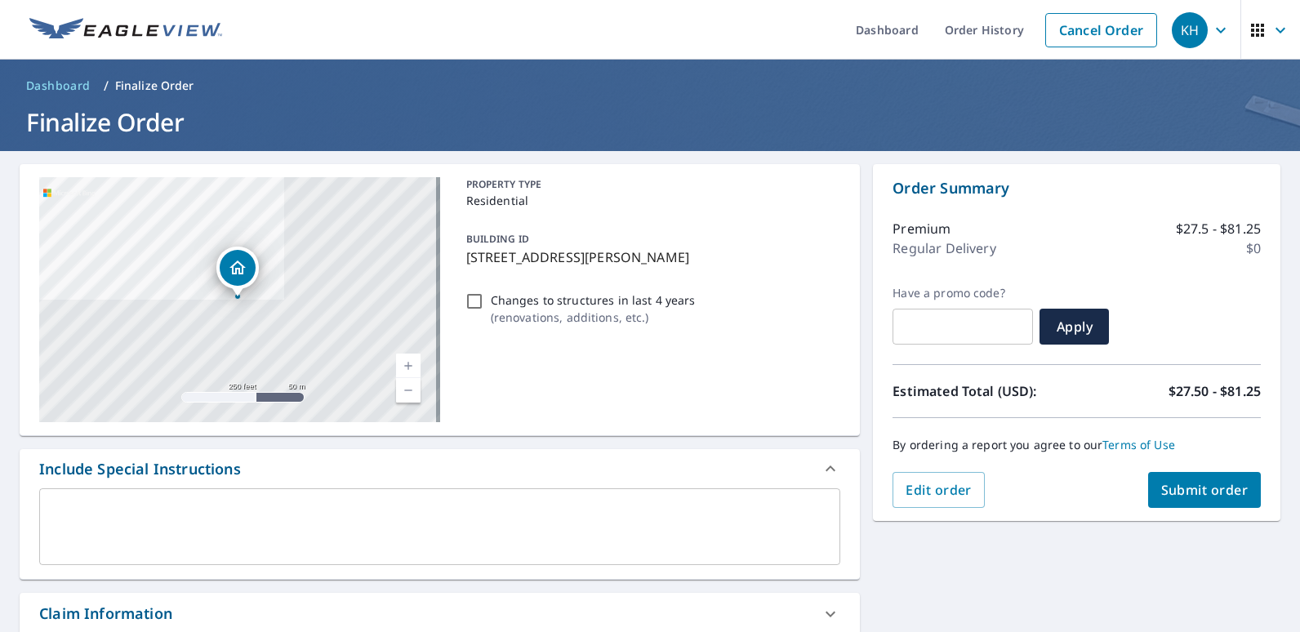
click at [1184, 493] on span "Submit order" at bounding box center [1204, 490] width 87 height 18
